Goal: Transaction & Acquisition: Purchase product/service

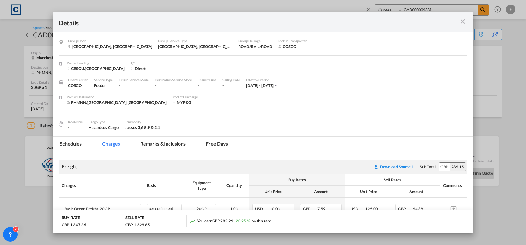
select select "Quotes"
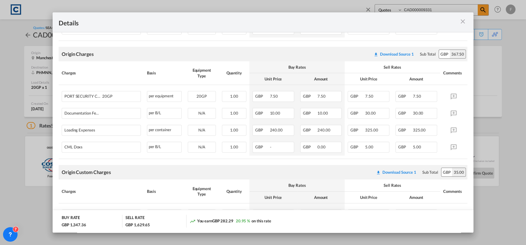
click at [461, 21] on md-icon "icon-close m-3 fg-AAA8AD cursor" at bounding box center [462, 21] width 7 height 7
click at [464, 21] on md-icon "icon-close m-3 fg-AAA8AD cursor" at bounding box center [462, 21] width 7 height 7
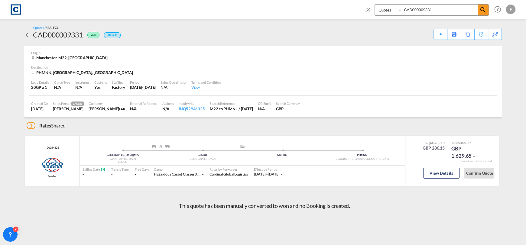
click at [366, 8] on md-icon "icon-close" at bounding box center [368, 9] width 7 height 7
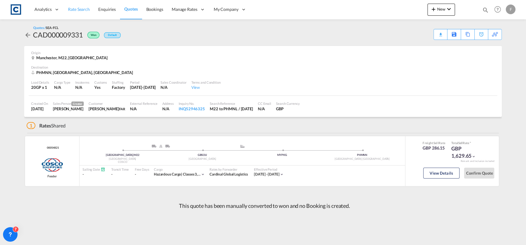
click at [73, 12] on span "Rate Search" at bounding box center [79, 9] width 22 height 6
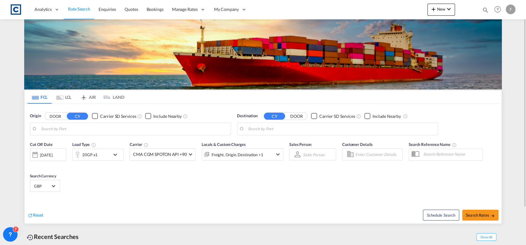
type input "[GEOGRAPHIC_DATA], [GEOGRAPHIC_DATA]"
type input "Colombo, LKCMB"
click at [63, 115] on button "DOOR" at bounding box center [55, 116] width 21 height 7
click at [70, 126] on body "Analytics Reports Dashboard Rate Search Enquiries Quotes Bookings" at bounding box center [263, 122] width 526 height 245
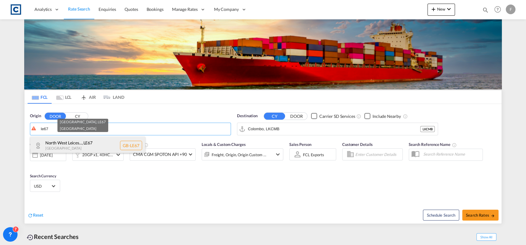
click at [79, 145] on div "North West Leices... , LE67 [GEOGRAPHIC_DATA] [GEOGRAPHIC_DATA]-LE67" at bounding box center [87, 146] width 115 height 18
type input "GB-LE67, [GEOGRAPHIC_DATA]"
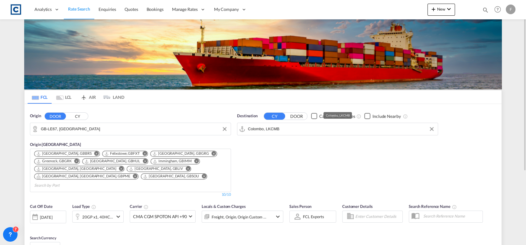
click at [286, 132] on input "Colombo, LKCMB" at bounding box center [341, 129] width 187 height 9
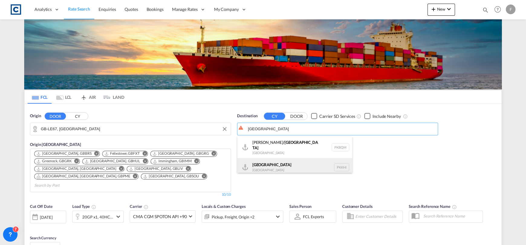
click at [296, 158] on div "Karachi [GEOGRAPHIC_DATA] PKKHI" at bounding box center [294, 167] width 115 height 18
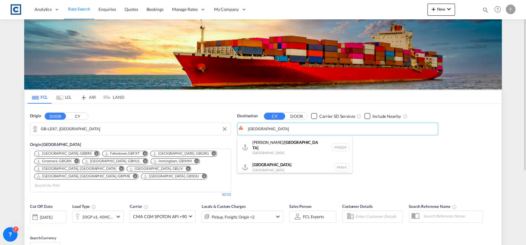
type input "[GEOGRAPHIC_DATA], PKKHI"
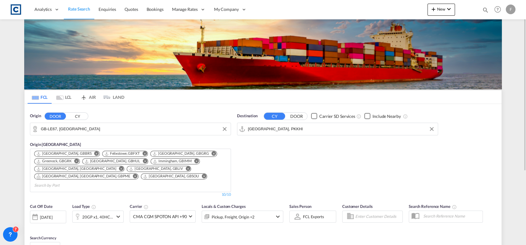
click at [102, 213] on div "20GP x1, 40HC x1" at bounding box center [97, 217] width 31 height 8
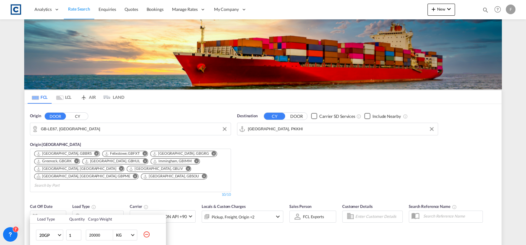
click at [147, 233] on md-icon "icon-minus-circle-outline" at bounding box center [146, 234] width 7 height 7
click at [186, 234] on div "Load Type Quantity Cargo Weight 40HC 20GP 40GP 40HC 45HC 20RE 40RE 40HR 20OT 40…" at bounding box center [263, 122] width 526 height 245
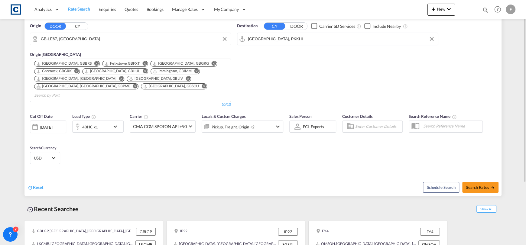
scroll to position [106, 0]
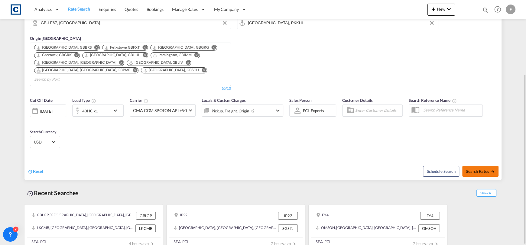
click at [475, 169] on span "Search Rates" at bounding box center [480, 171] width 29 height 5
type input "LE67 to PKKHI / [DATE]"
